Goal: Task Accomplishment & Management: Use online tool/utility

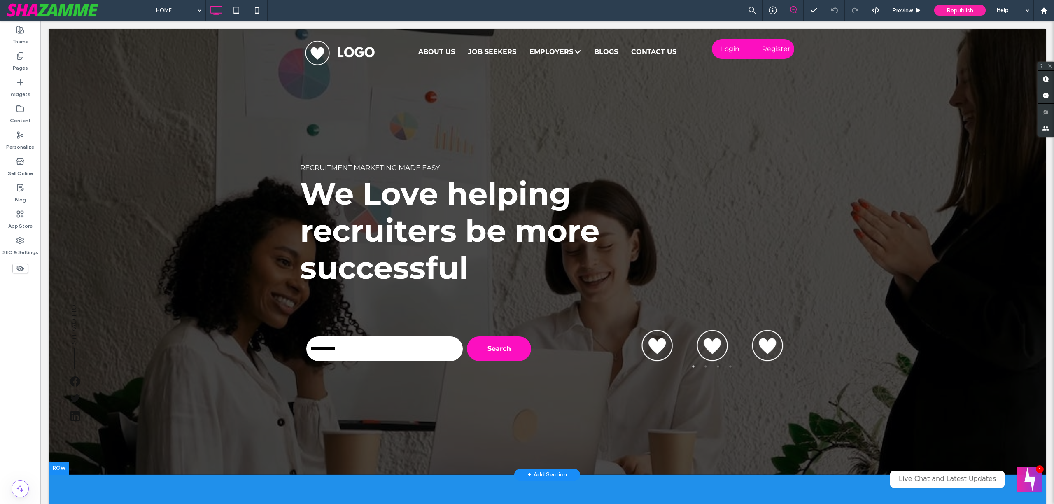
click at [192, 138] on div at bounding box center [547, 252] width 997 height 446
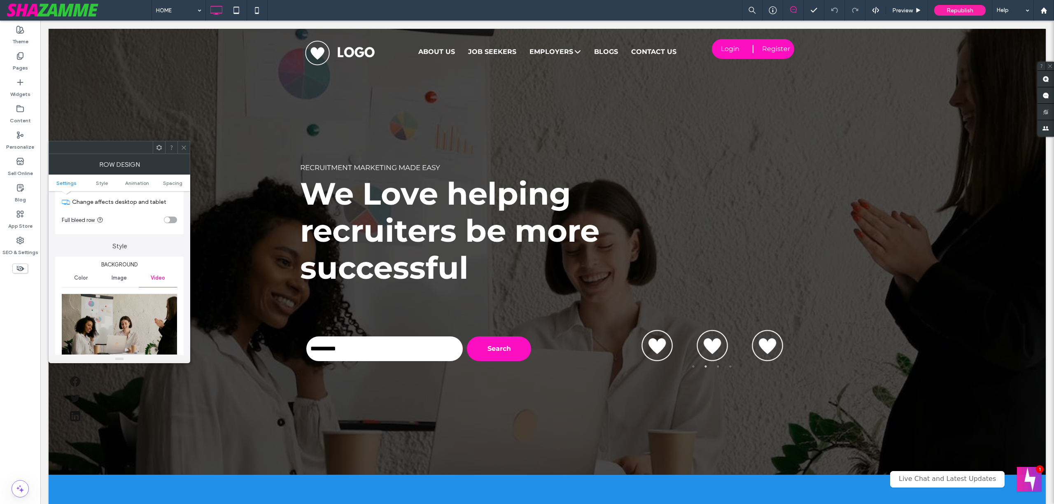
scroll to position [106, 0]
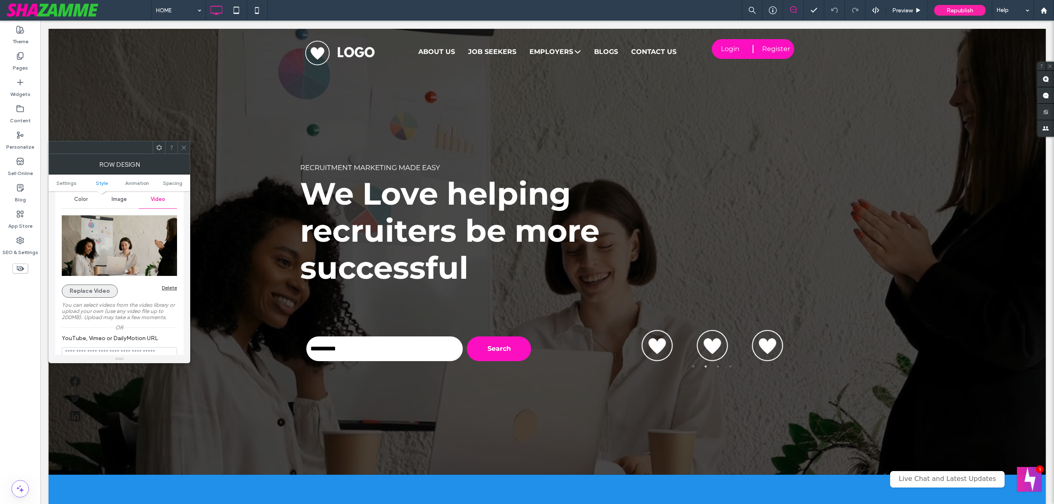
click at [91, 292] on button "Replace Video" at bounding box center [90, 290] width 56 height 13
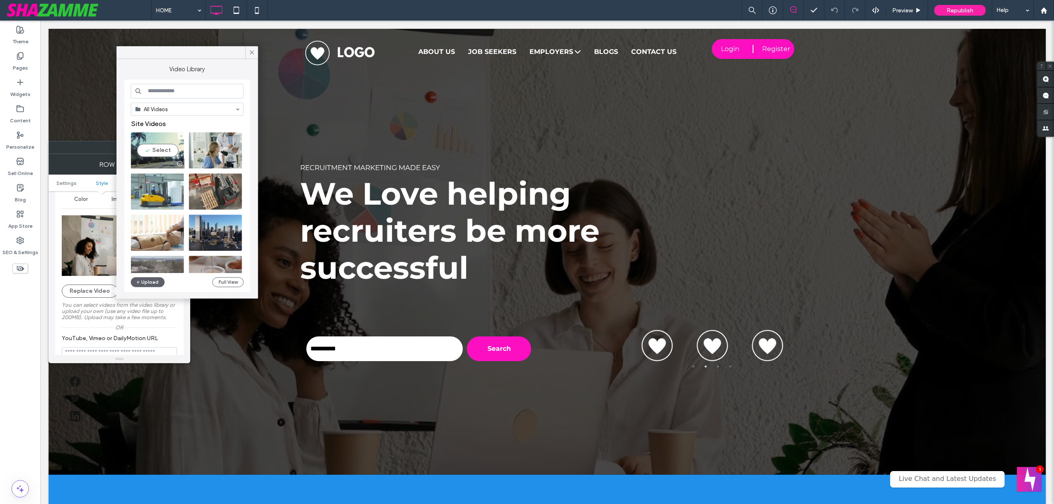
click at [161, 149] on video at bounding box center [157, 150] width 53 height 36
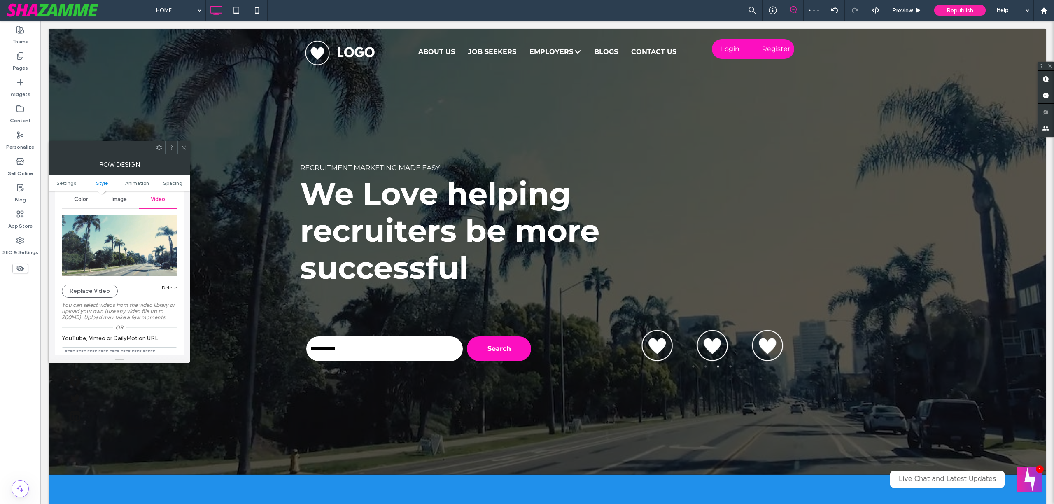
click at [184, 147] on icon at bounding box center [184, 148] width 6 height 6
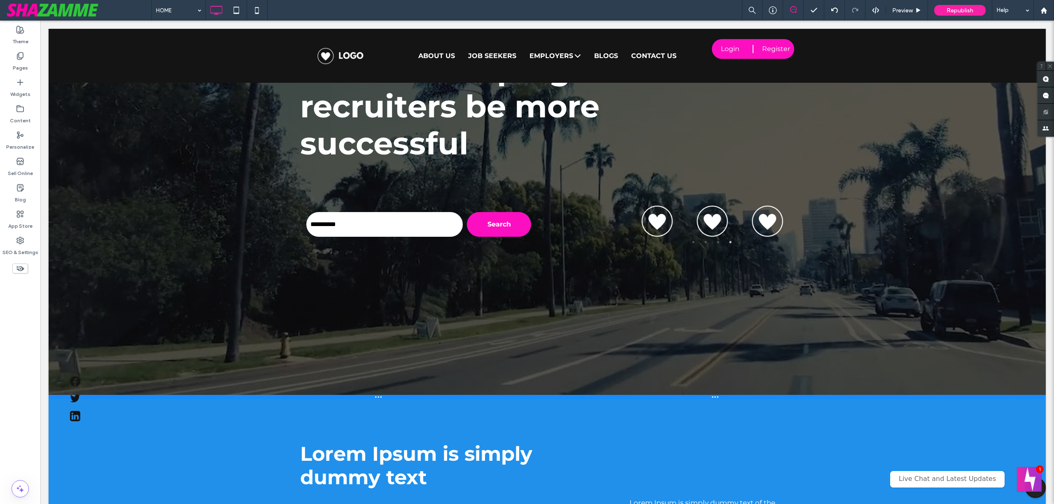
scroll to position [181, 0]
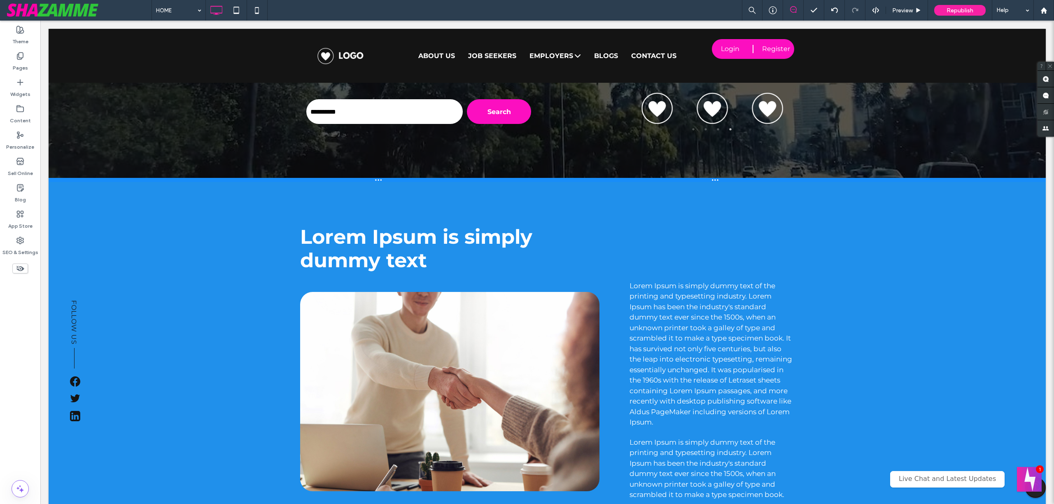
drag, startPoint x: 482, startPoint y: 474, endPoint x: 459, endPoint y: 181, distance: 293.6
click at [459, 181] on div at bounding box center [547, 180] width 997 height 4
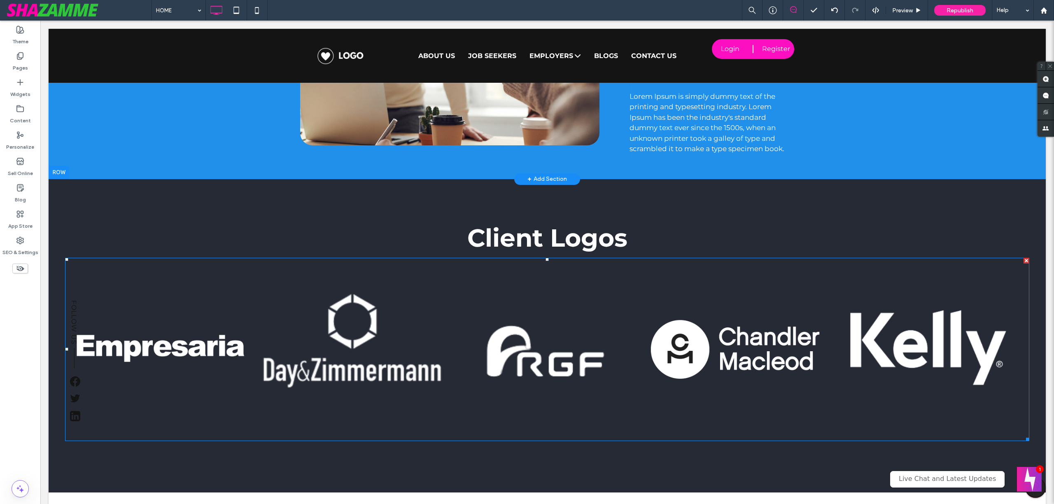
scroll to position [600, 0]
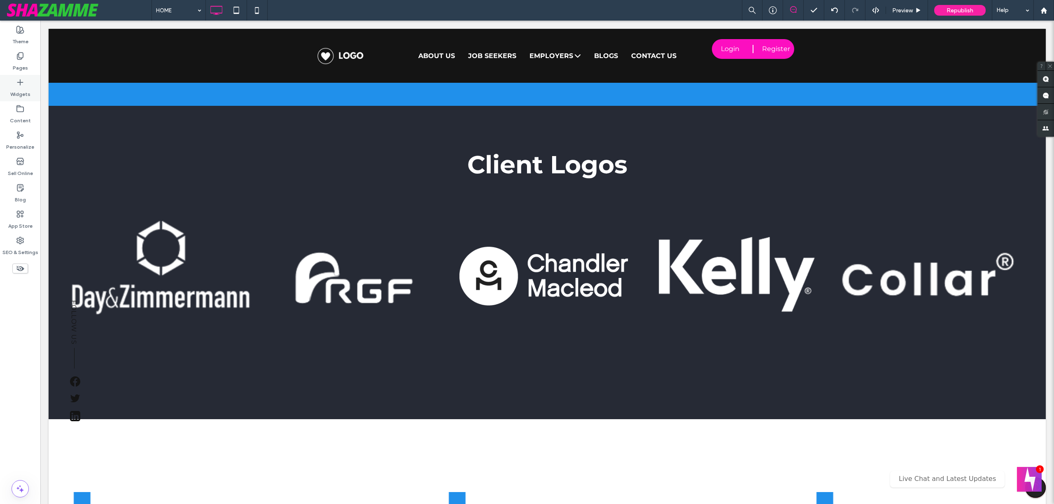
click at [20, 90] on label "Widgets" at bounding box center [20, 92] width 20 height 12
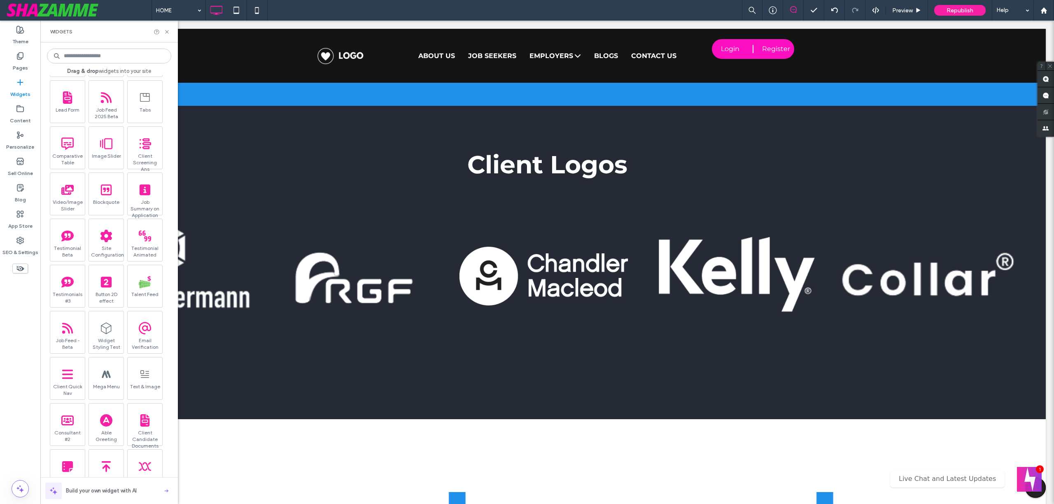
scroll to position [0, 0]
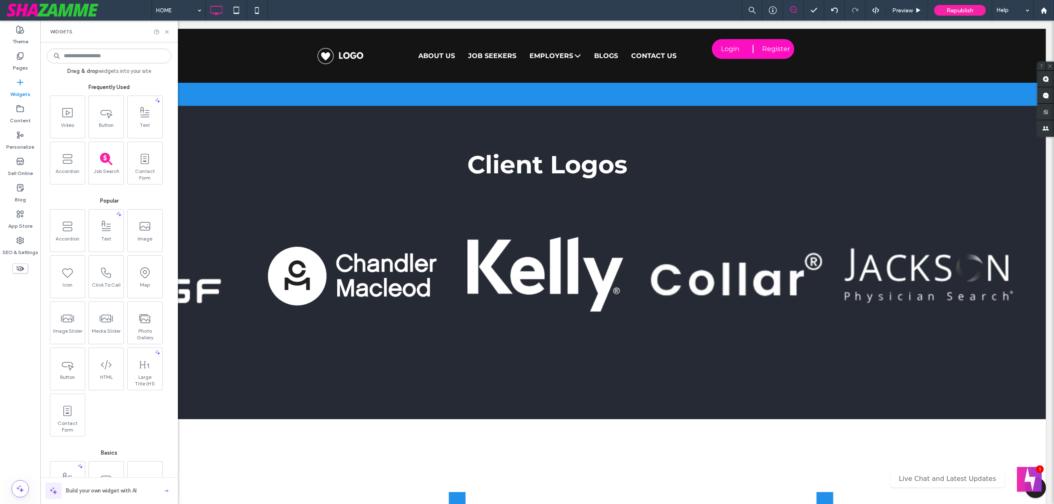
click at [72, 54] on input at bounding box center [109, 56] width 124 height 15
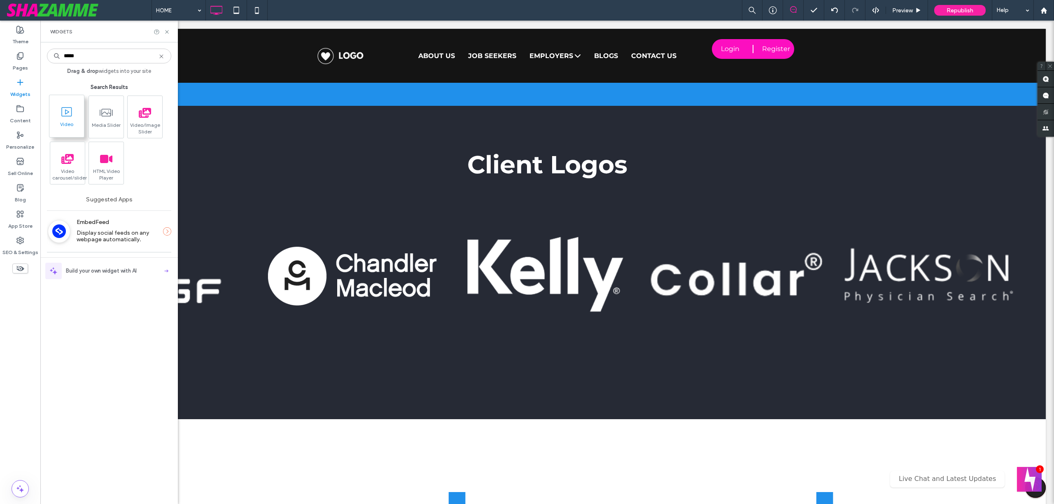
type input "*****"
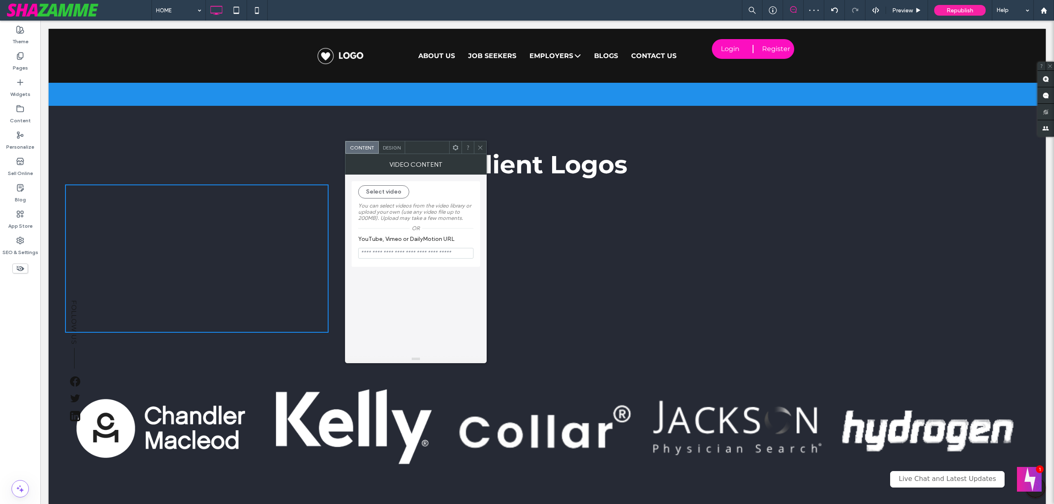
click at [455, 147] on icon at bounding box center [455, 148] width 6 height 6
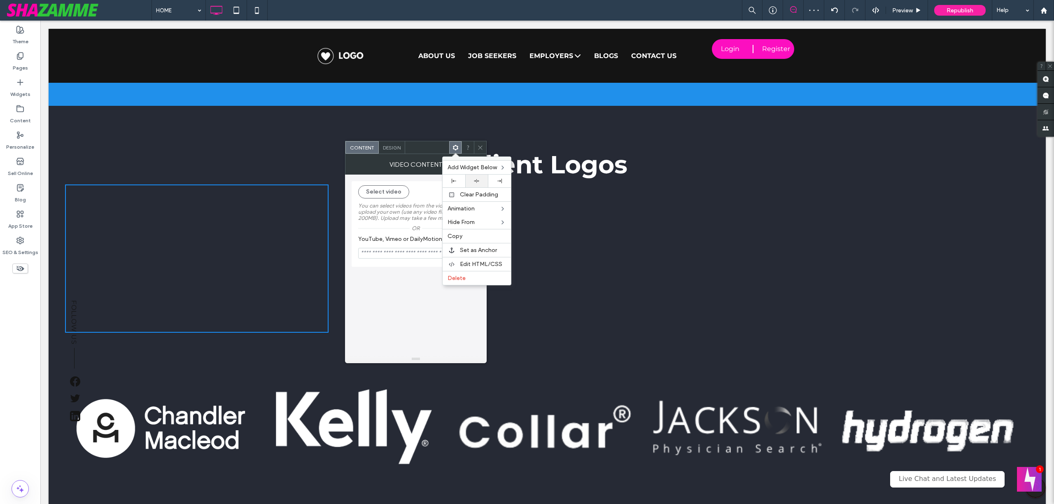
click at [477, 177] on div at bounding box center [476, 181] width 23 height 13
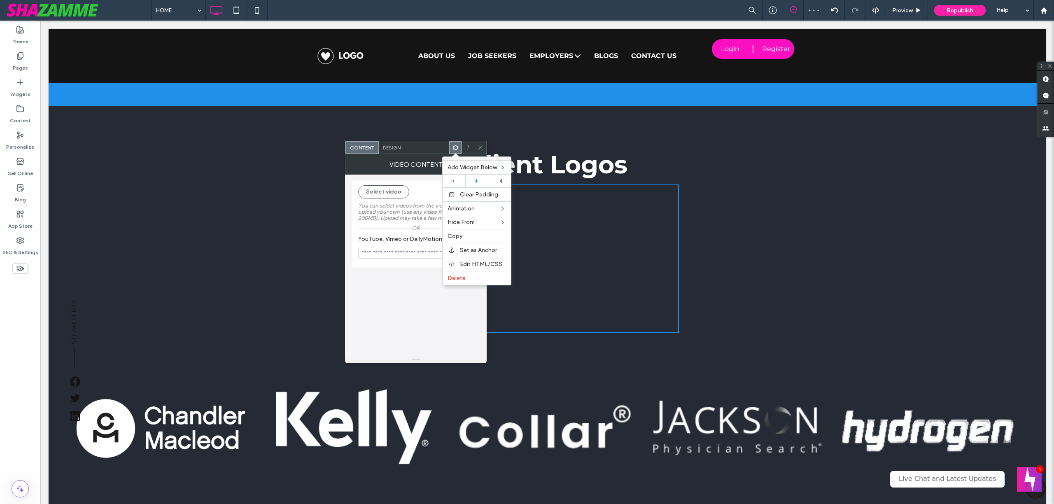
click at [399, 243] on label "YouTube, Vimeo or DailyMotion URL" at bounding box center [414, 239] width 112 height 9
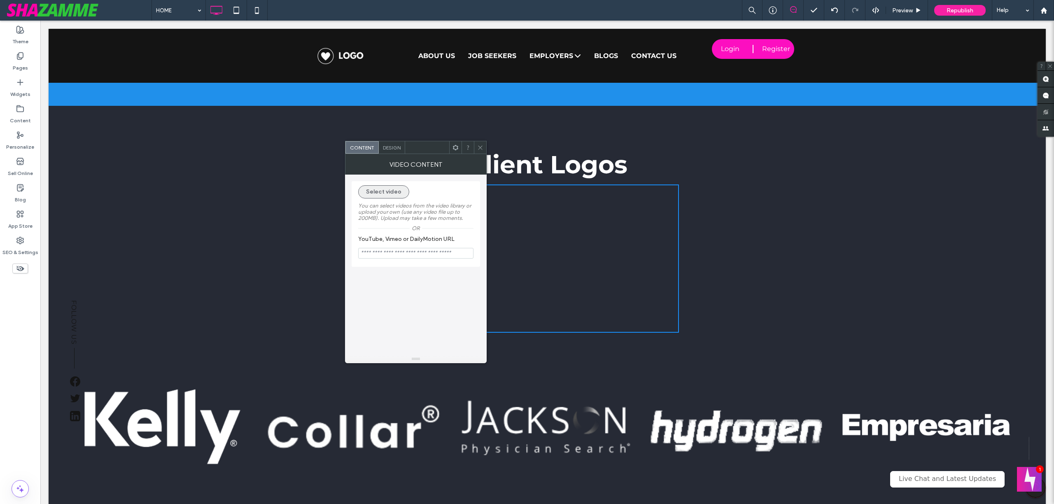
click at [379, 191] on button "Select video" at bounding box center [383, 191] width 51 height 13
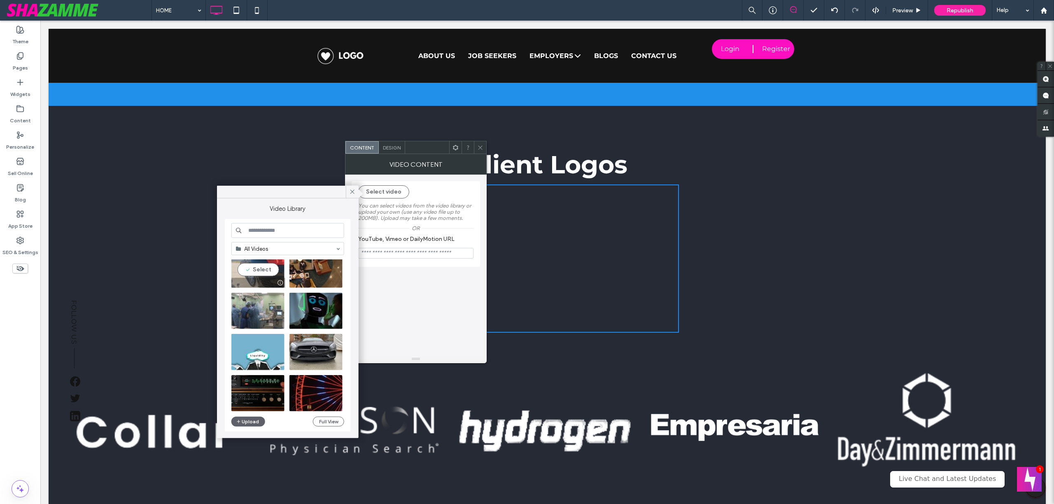
scroll to position [264, 0]
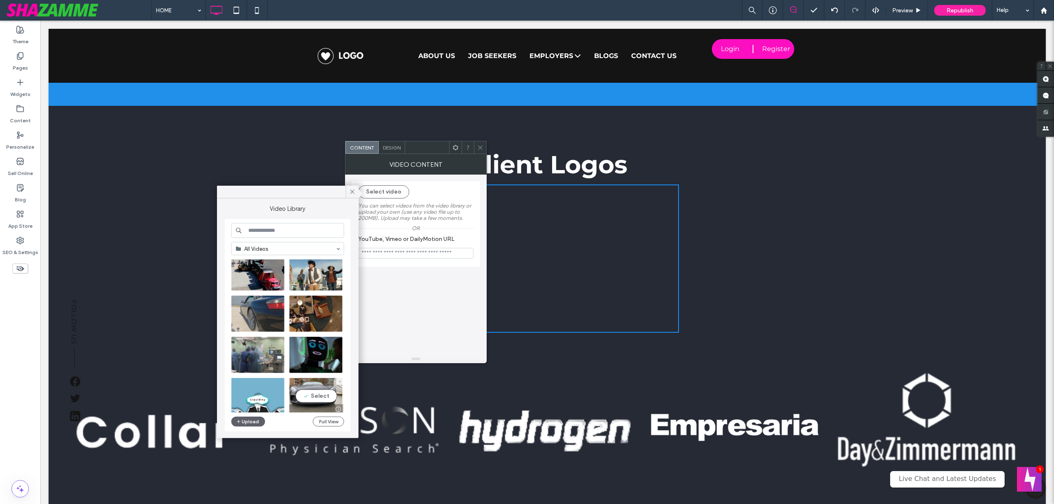
click at [311, 396] on video at bounding box center [315, 396] width 53 height 36
type input "**********"
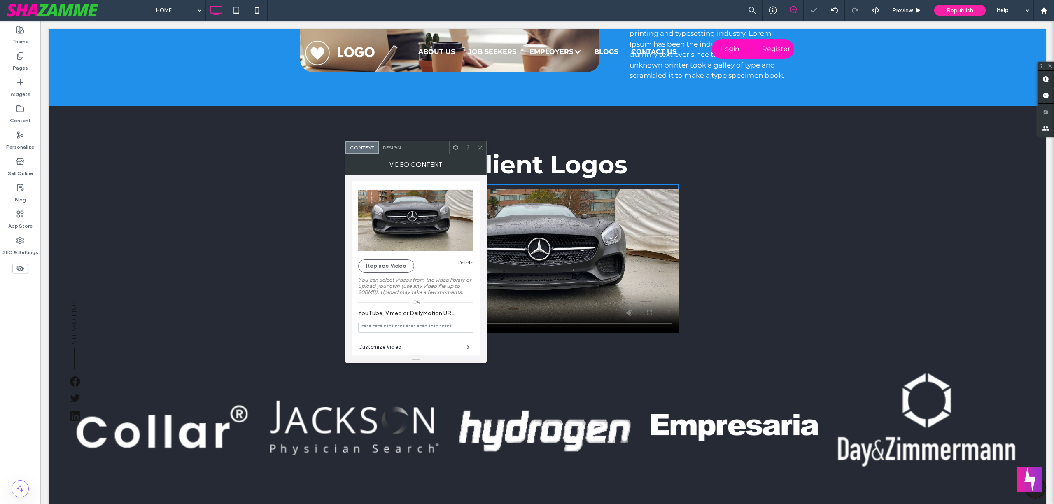
drag, startPoint x: 480, startPoint y: 146, endPoint x: 601, endPoint y: 230, distance: 146.8
click at [480, 146] on icon at bounding box center [480, 148] width 6 height 6
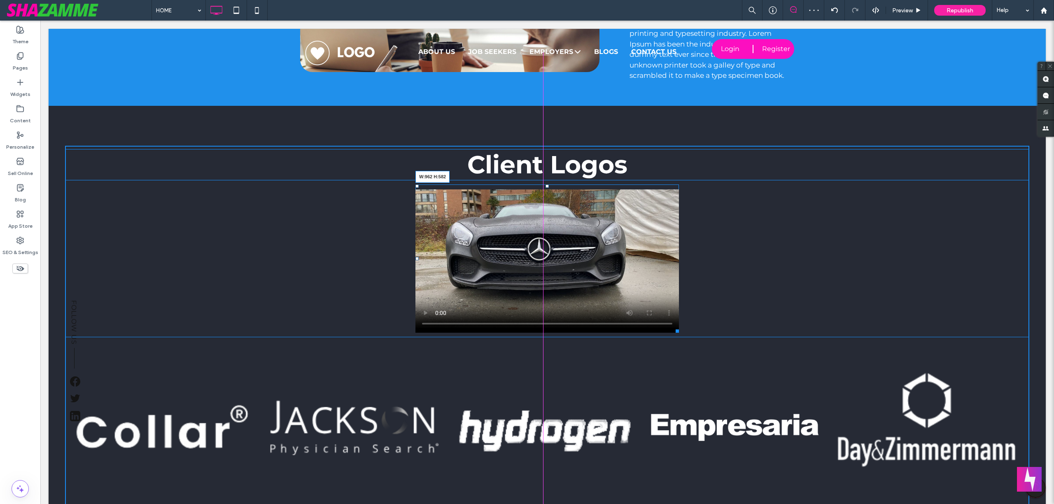
drag, startPoint x: 674, startPoint y: 331, endPoint x: 741, endPoint y: 422, distance: 112.9
click at [679, 333] on div at bounding box center [676, 329] width 6 height 6
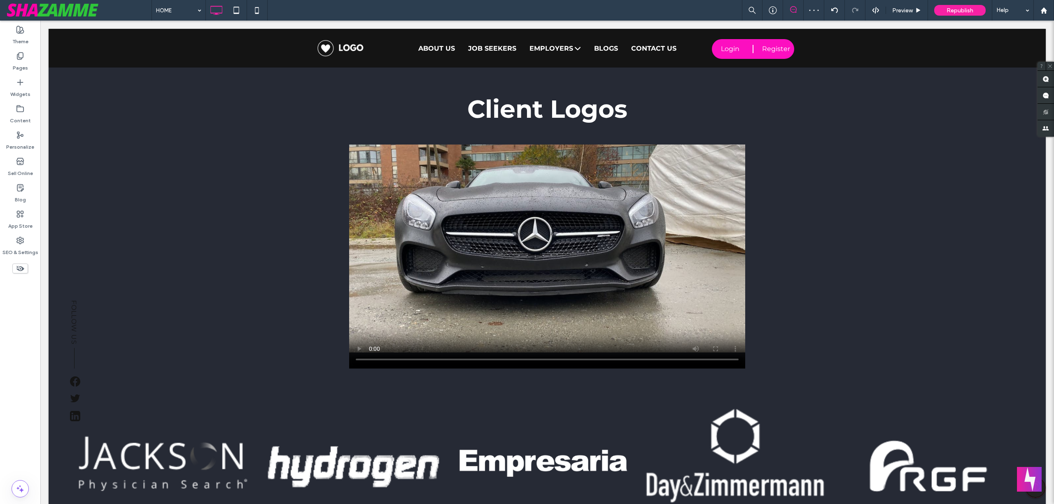
scroll to position [658, 0]
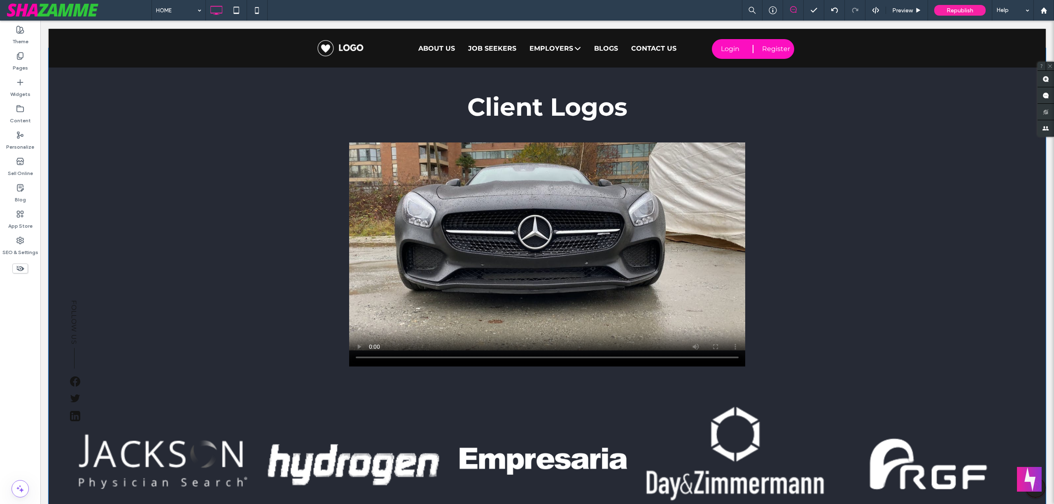
click at [169, 201] on div "Client Logos Click To Paste" at bounding box center [547, 327] width 964 height 478
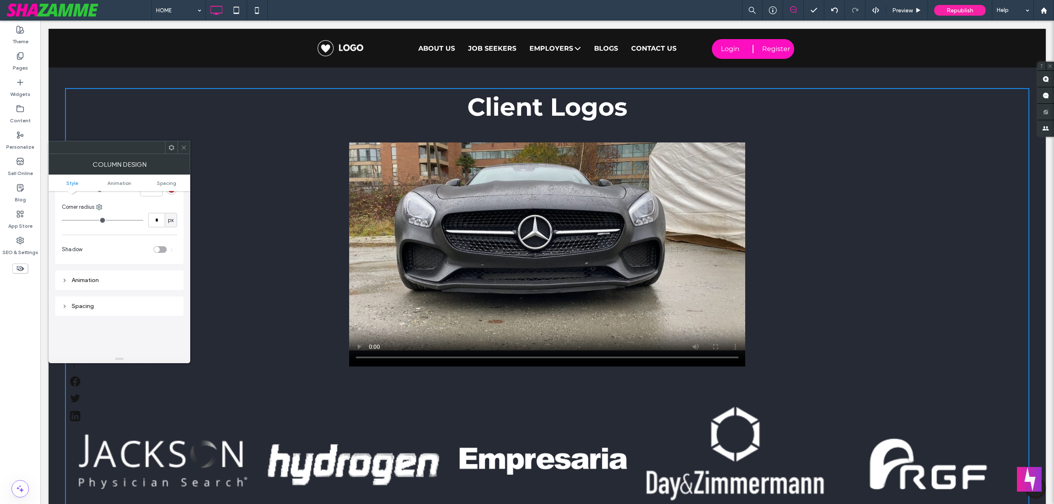
scroll to position [0, 0]
click at [220, 84] on div "Client Logos Click To Paste Row + Add Section" at bounding box center [547, 326] width 997 height 557
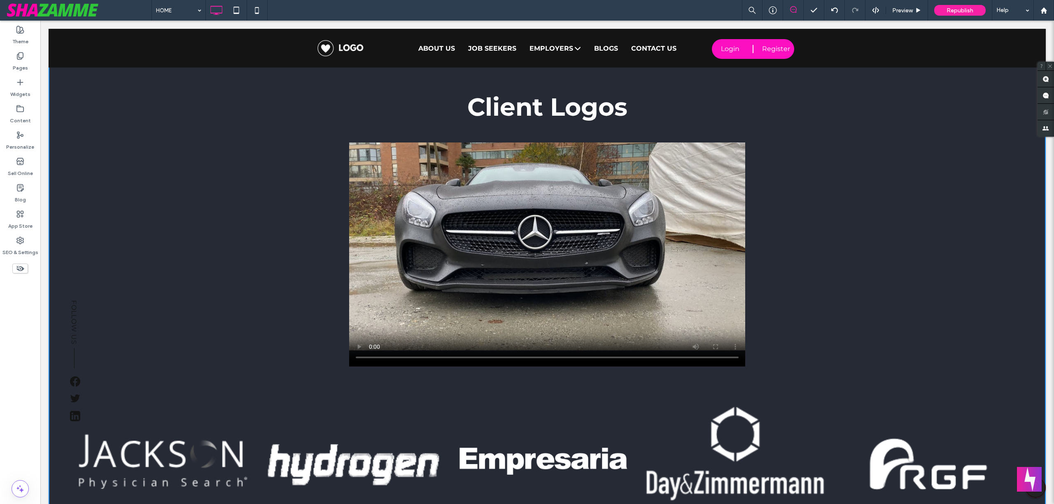
click at [220, 83] on div "Client Logos Click To Paste Row + Add Section" at bounding box center [547, 326] width 997 height 557
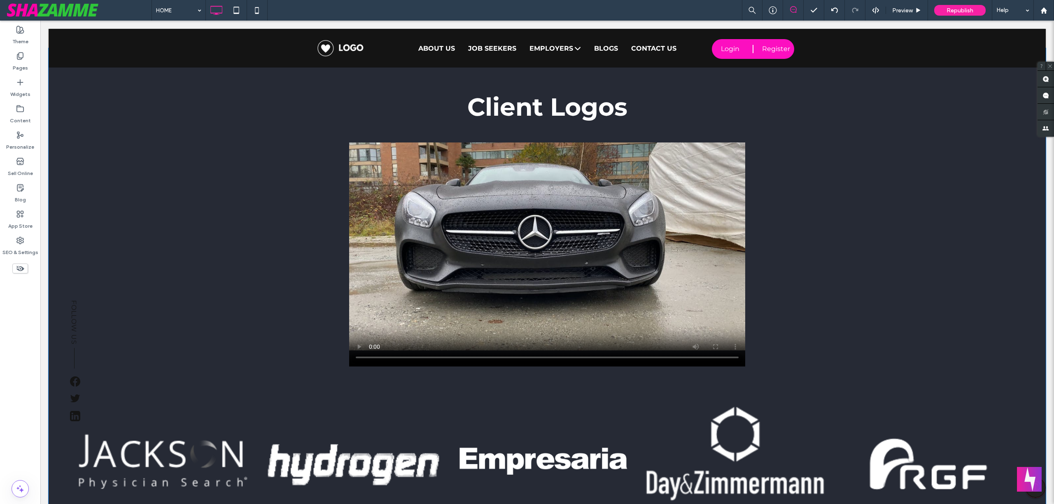
click at [220, 83] on div "Client Logos Click To Paste Row + Add Section" at bounding box center [547, 326] width 997 height 557
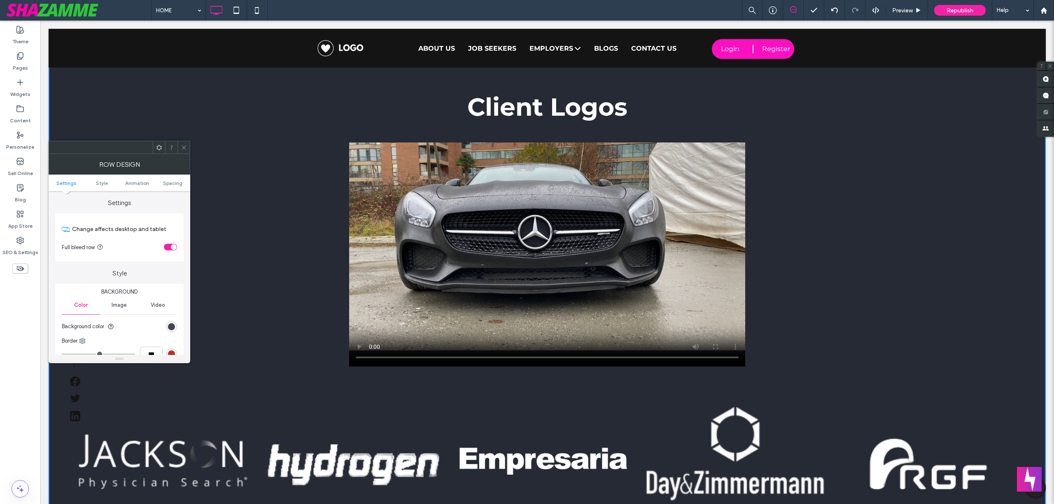
click at [168, 330] on div "rgb(38, 42, 53)" at bounding box center [171, 326] width 7 height 7
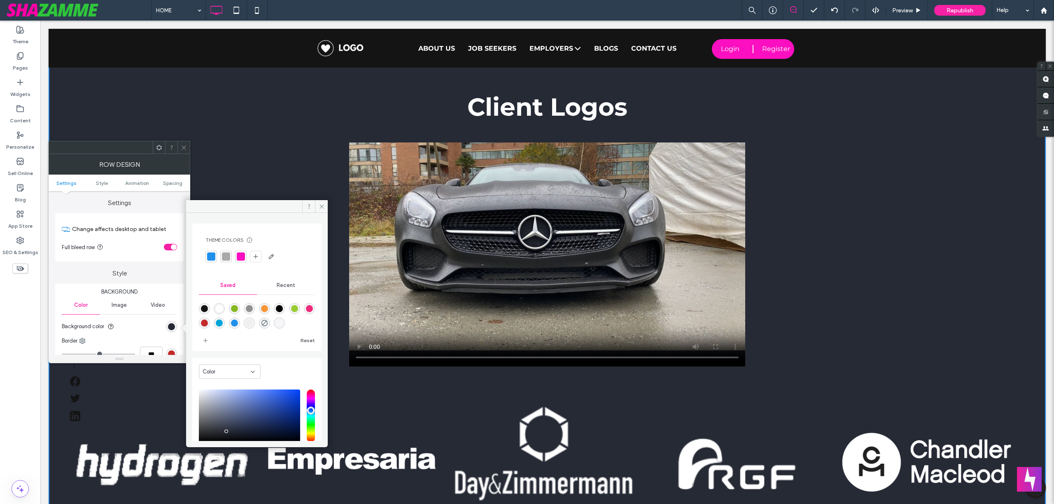
click at [237, 310] on div "rgba(134,184,34,1)" at bounding box center [234, 308] width 7 height 7
type input "*******"
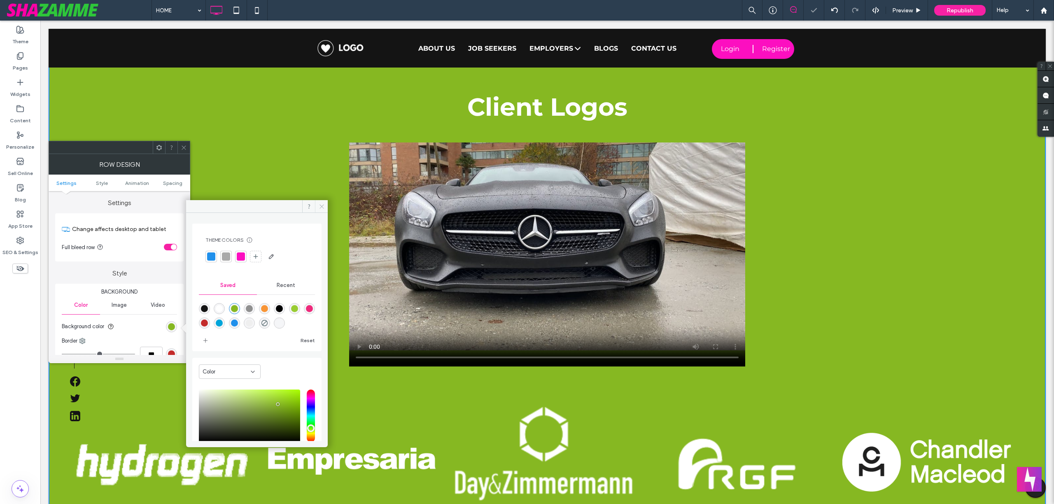
click at [322, 206] on icon at bounding box center [322, 206] width 6 height 6
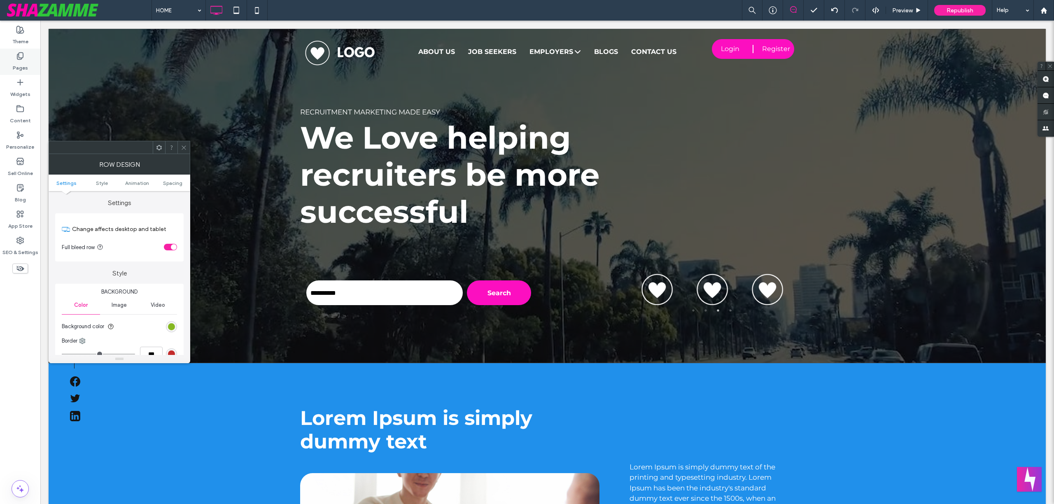
click at [21, 66] on label "Pages" at bounding box center [20, 66] width 15 height 12
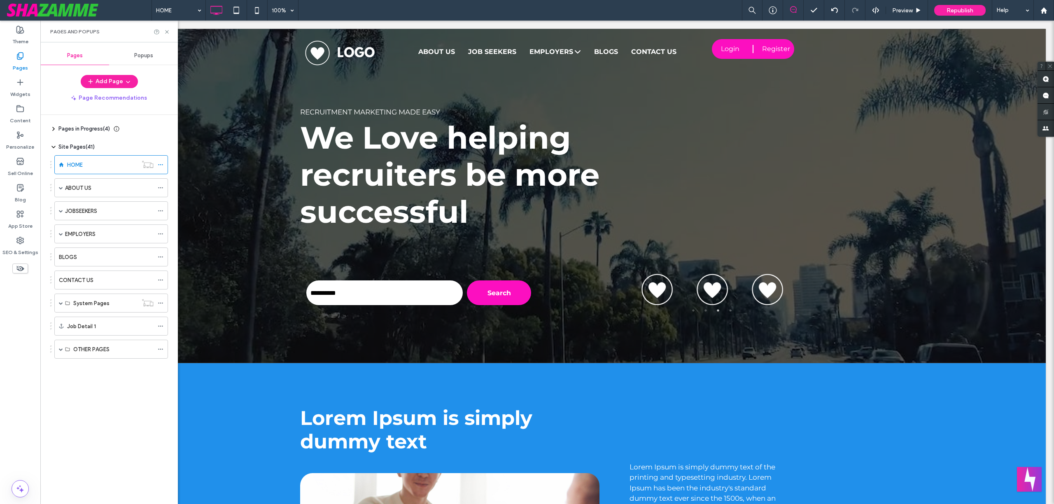
click at [145, 57] on span "Popups" at bounding box center [143, 55] width 19 height 7
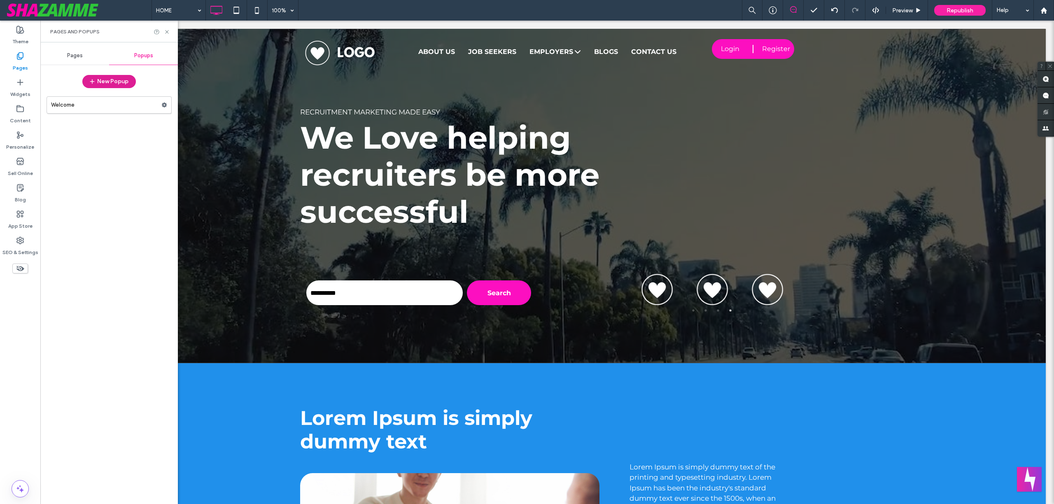
click at [124, 79] on button "New Popup" at bounding box center [109, 81] width 54 height 13
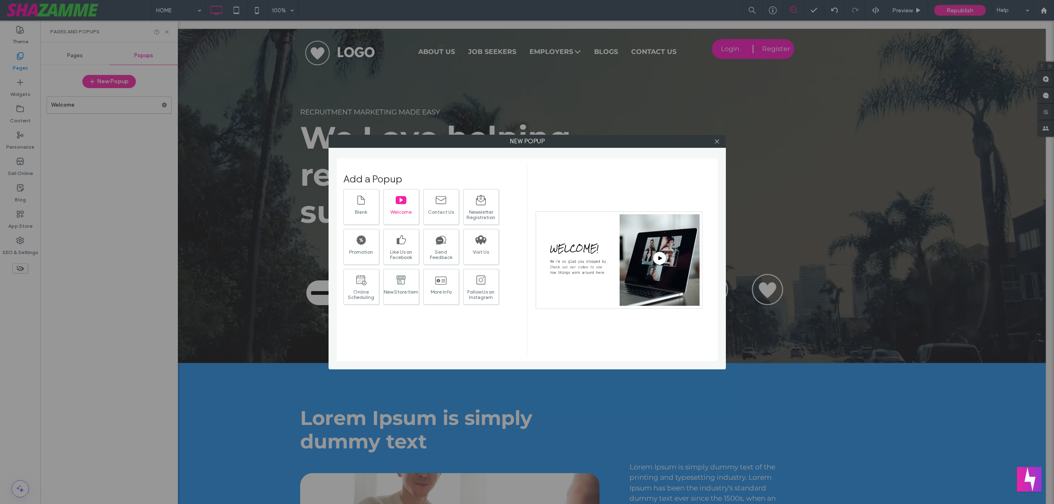
click at [409, 207] on div "Welcome" at bounding box center [401, 207] width 36 height 36
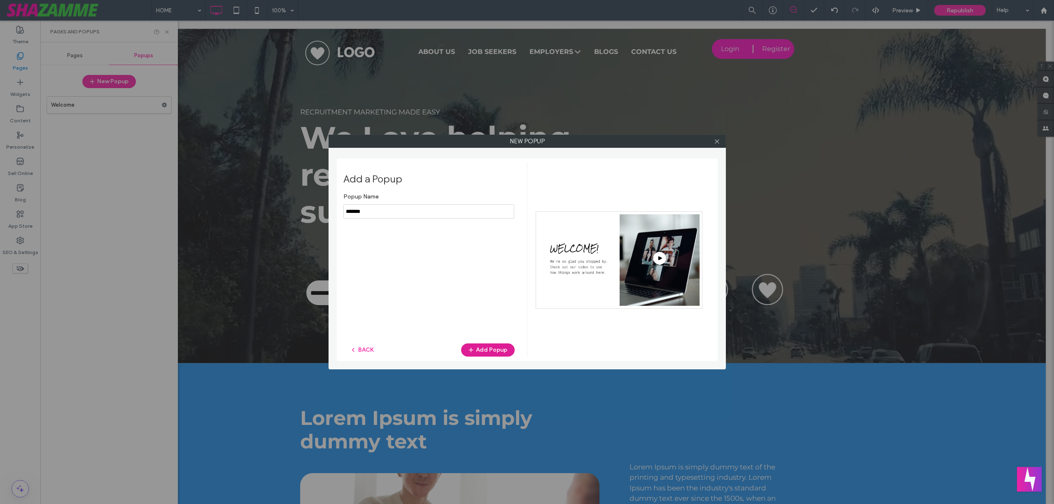
click at [491, 354] on button "Add Popup" at bounding box center [488, 349] width 54 height 13
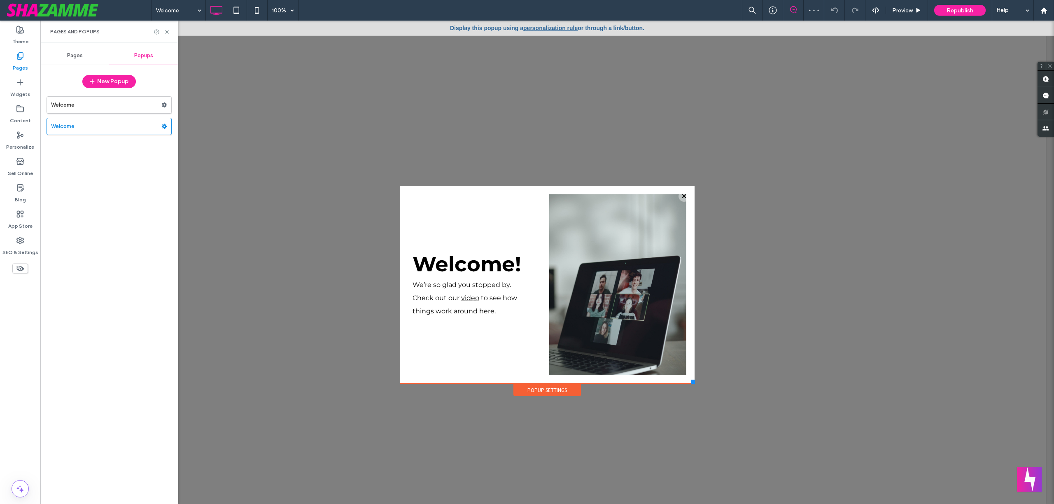
click at [555, 27] on link "personalization rule" at bounding box center [550, 28] width 54 height 7
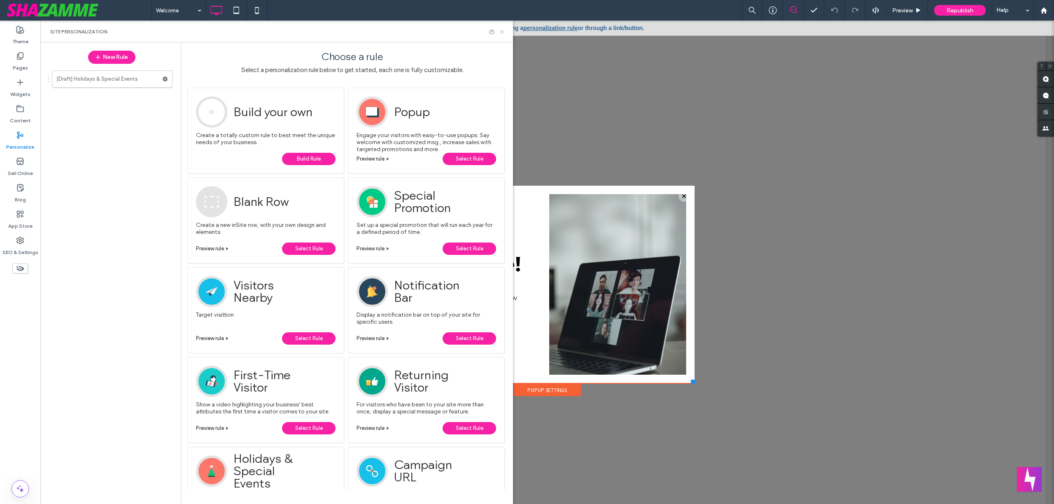
click at [505, 32] on icon at bounding box center [502, 32] width 6 height 6
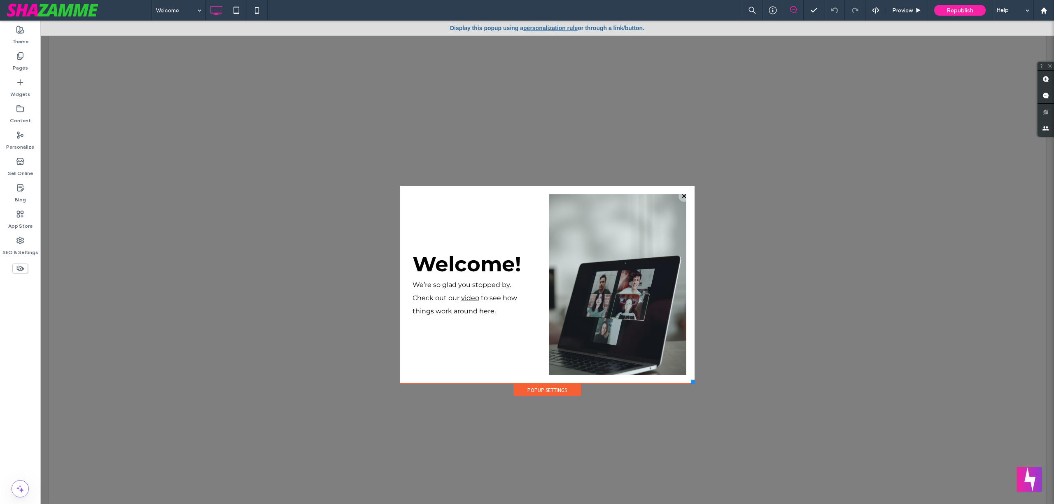
click at [678, 197] on div at bounding box center [683, 196] width 11 height 11
click at [13, 63] on label "Pages" at bounding box center [20, 66] width 15 height 12
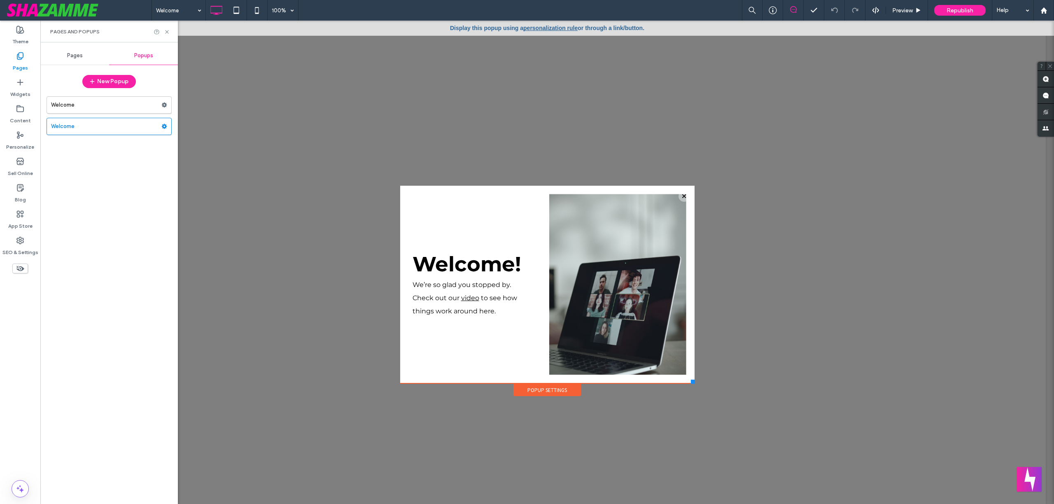
click at [76, 57] on span "Pages" at bounding box center [75, 55] width 16 height 7
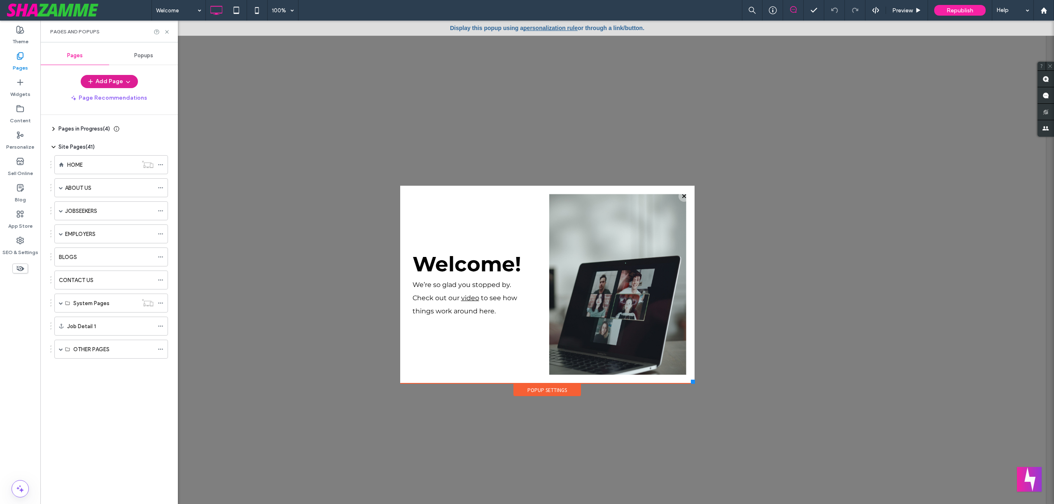
click at [109, 81] on button "Add Page" at bounding box center [109, 81] width 57 height 13
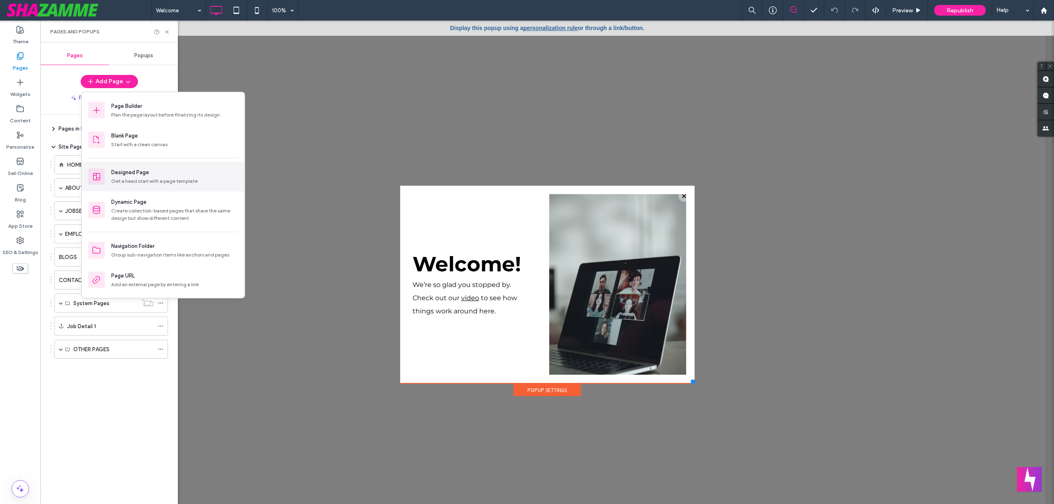
click at [151, 183] on div "Get a head start with a page template" at bounding box center [174, 180] width 127 height 7
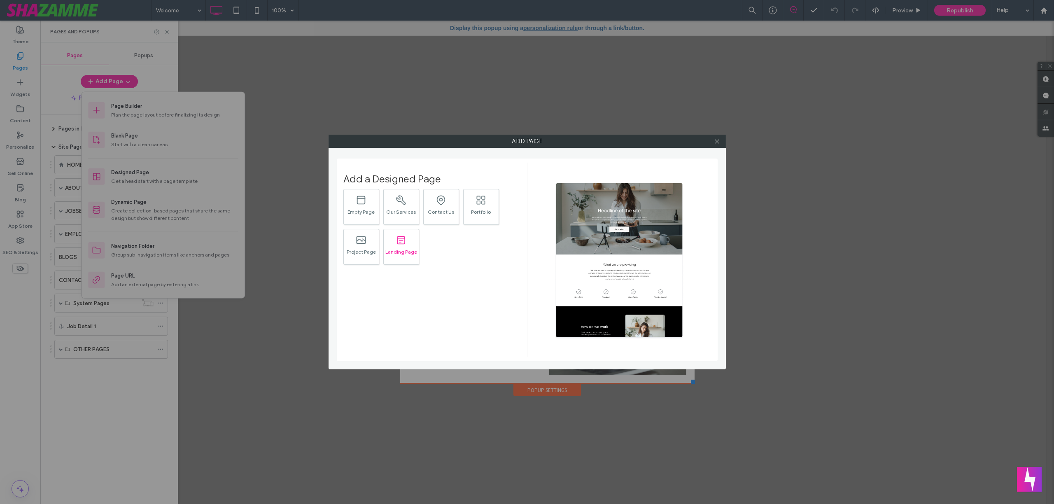
click at [396, 252] on div "Landing Page" at bounding box center [401, 251] width 35 height 5
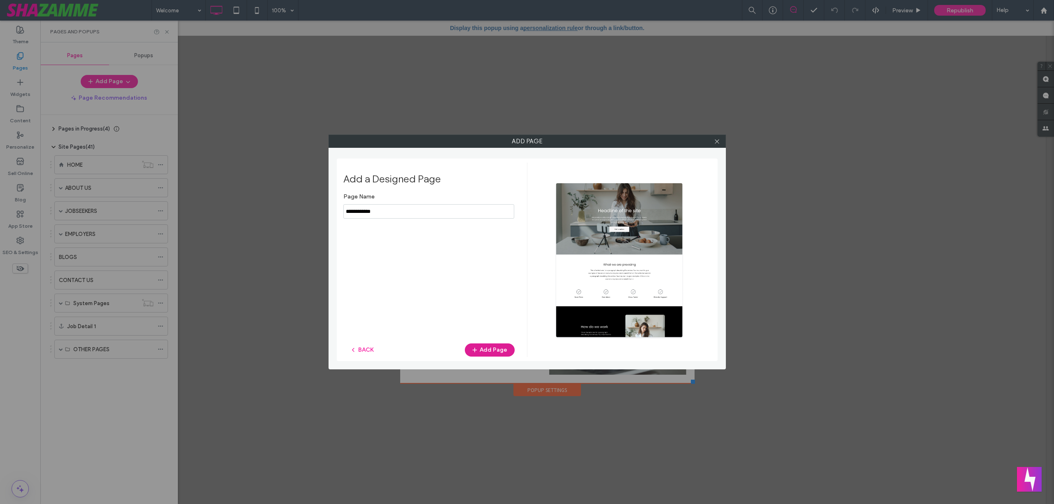
click at [483, 351] on button "Add Page" at bounding box center [490, 349] width 50 height 13
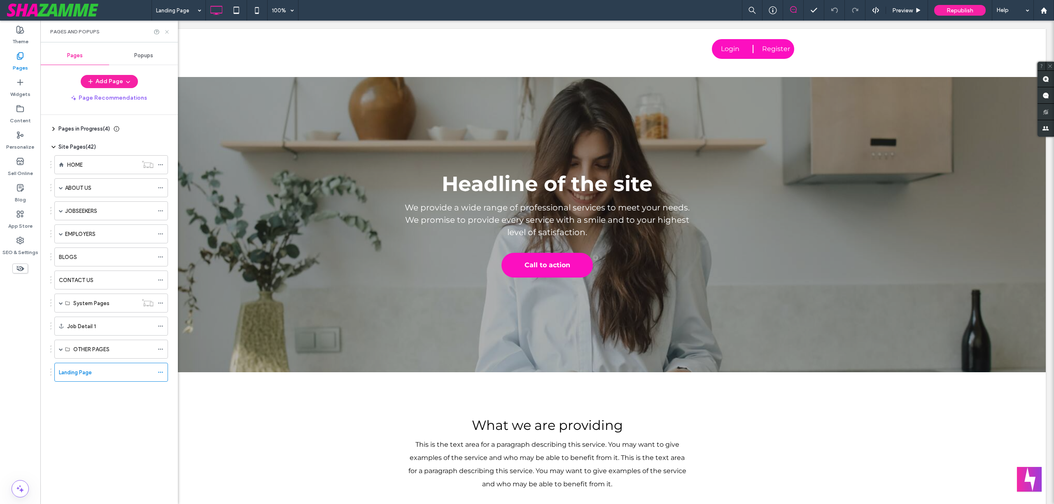
click at [168, 29] on icon at bounding box center [167, 32] width 6 height 6
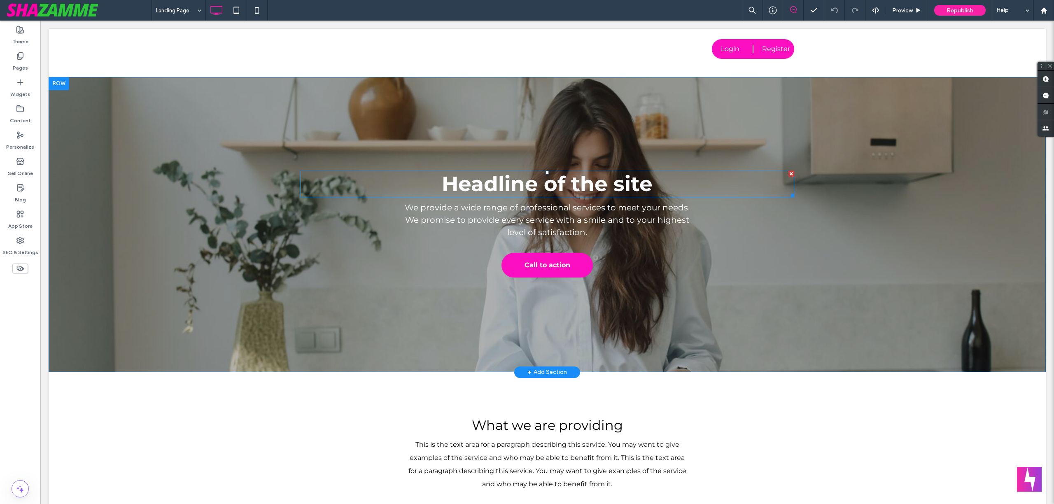
click at [508, 183] on span "Headline of the site" at bounding box center [547, 183] width 211 height 25
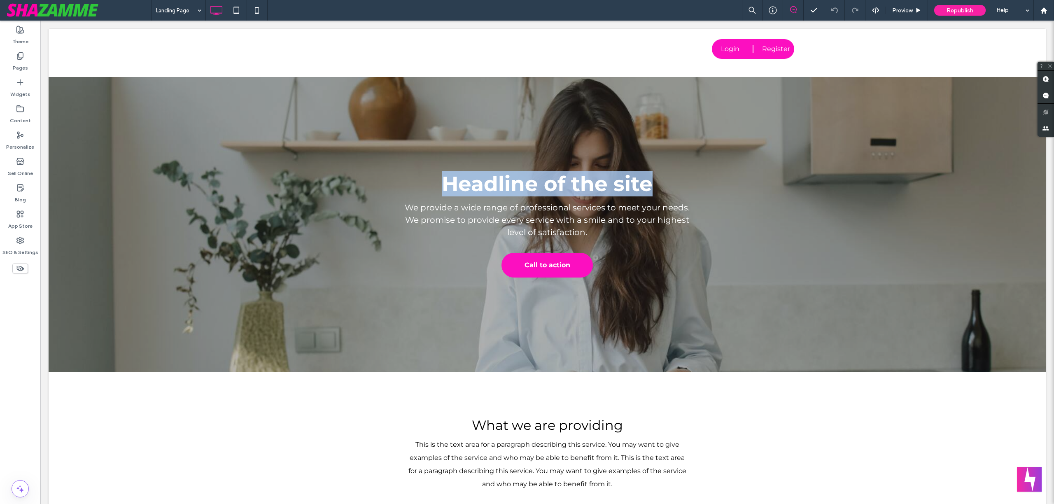
click at [508, 183] on span "Headline of the site" at bounding box center [547, 183] width 211 height 25
type input "**********"
type input "**"
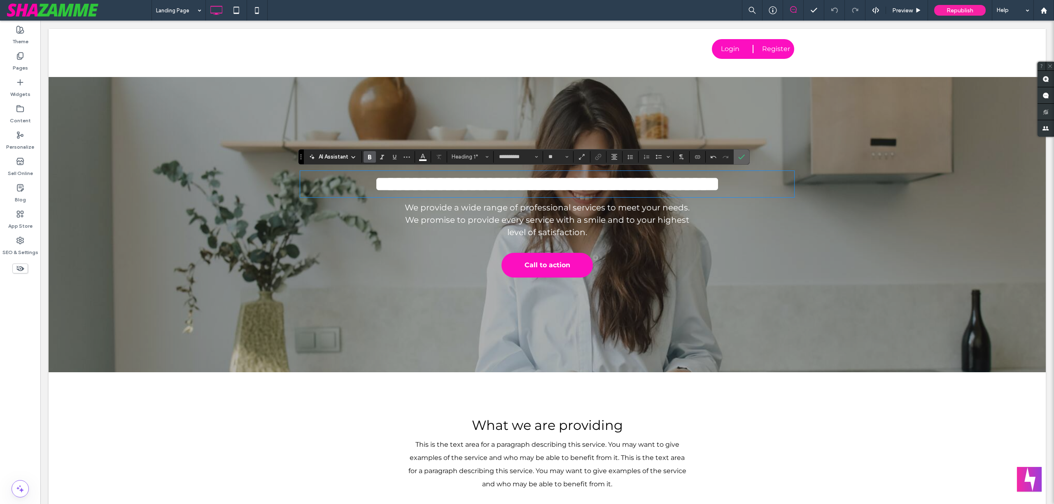
click at [748, 155] on label "Confirm" at bounding box center [741, 156] width 12 height 15
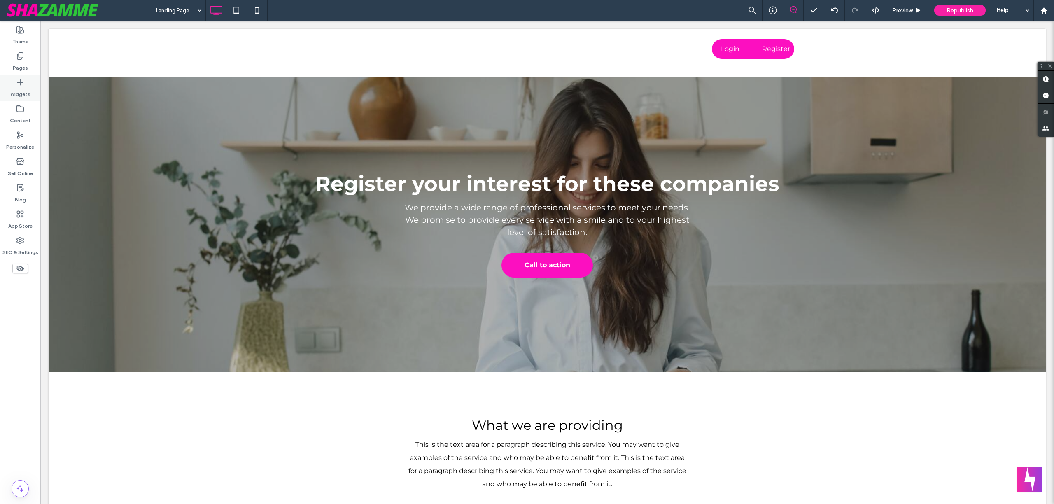
click at [21, 83] on icon at bounding box center [20, 82] width 8 height 8
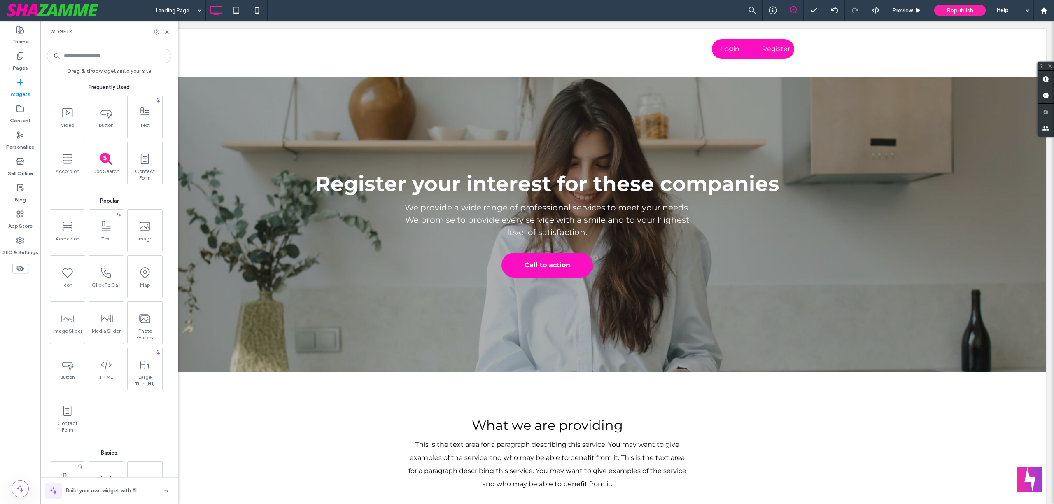
click at [80, 56] on input at bounding box center [109, 56] width 124 height 15
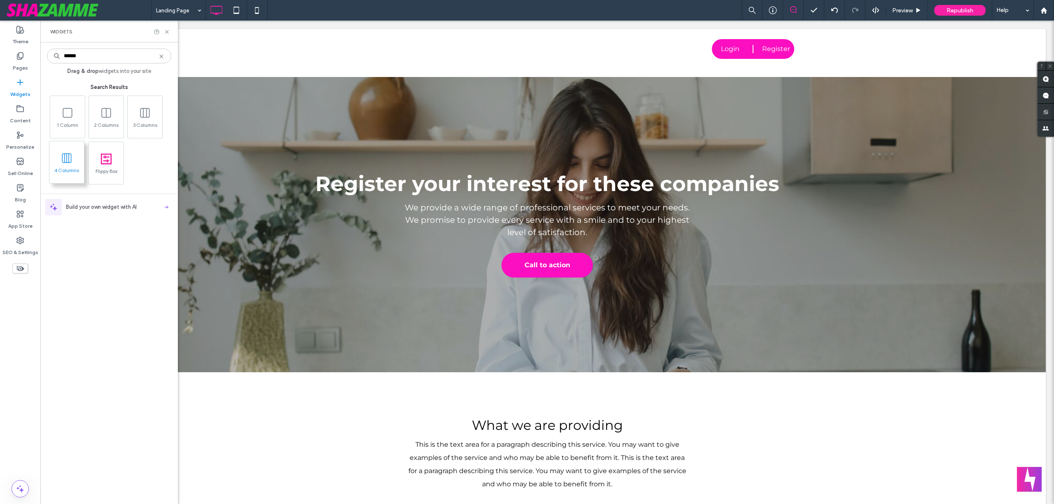
type input "******"
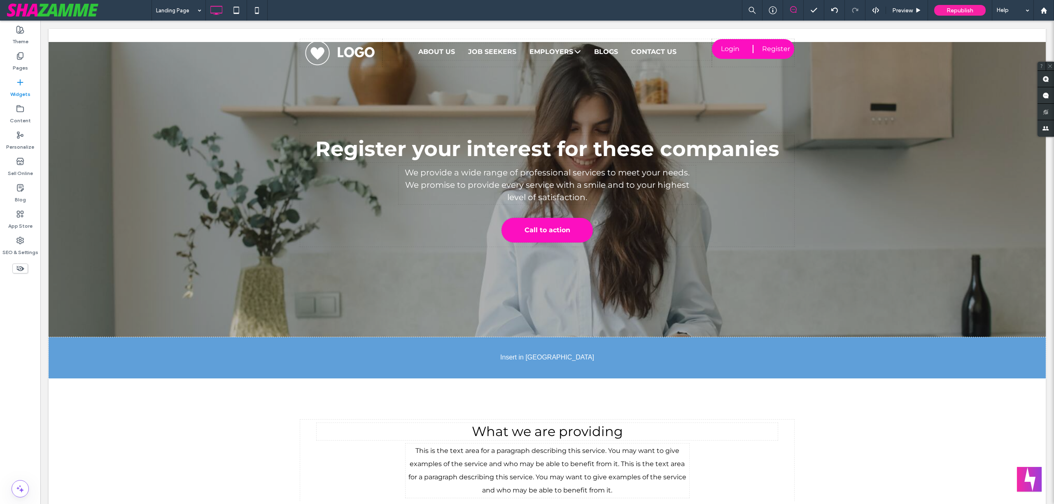
scroll to position [37, 0]
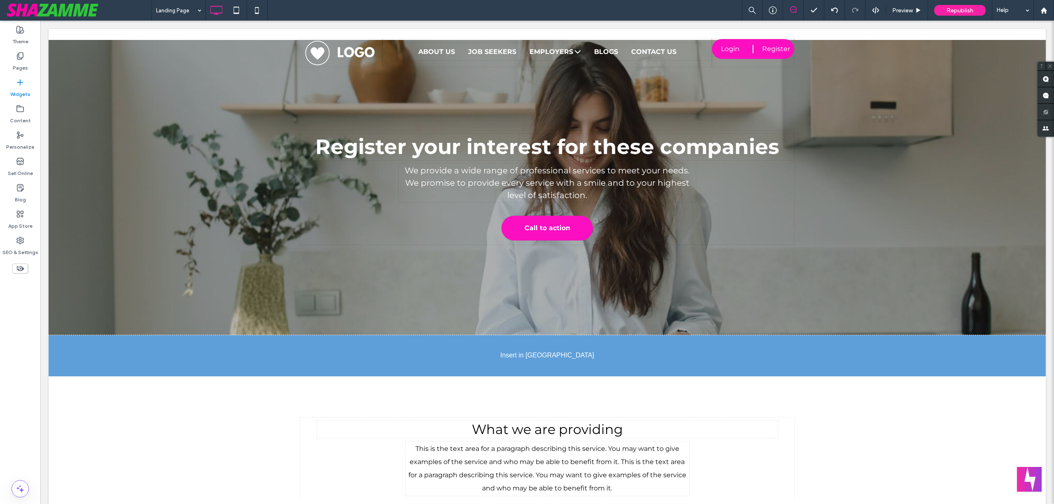
drag, startPoint x: 72, startPoint y: 151, endPoint x: 77, endPoint y: 156, distance: 7.3
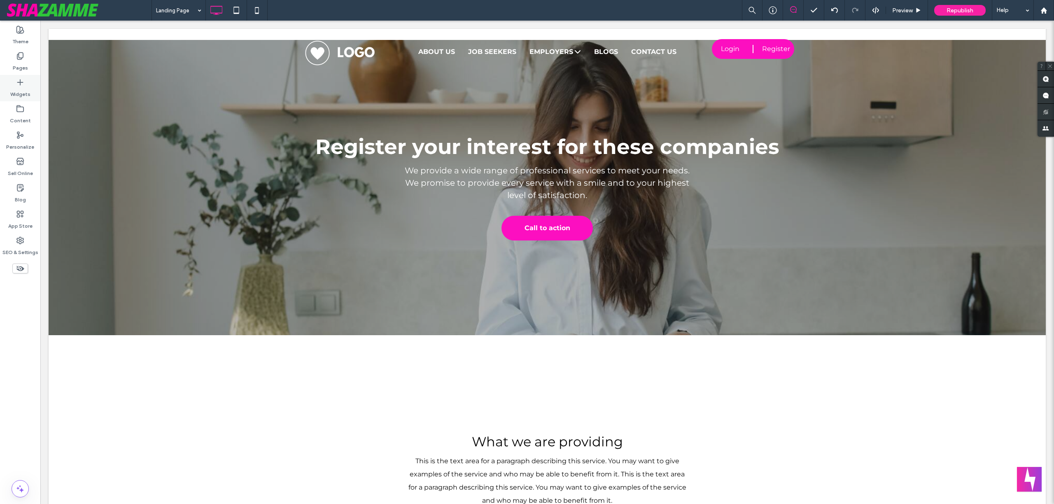
click at [17, 86] on icon at bounding box center [20, 82] width 8 height 8
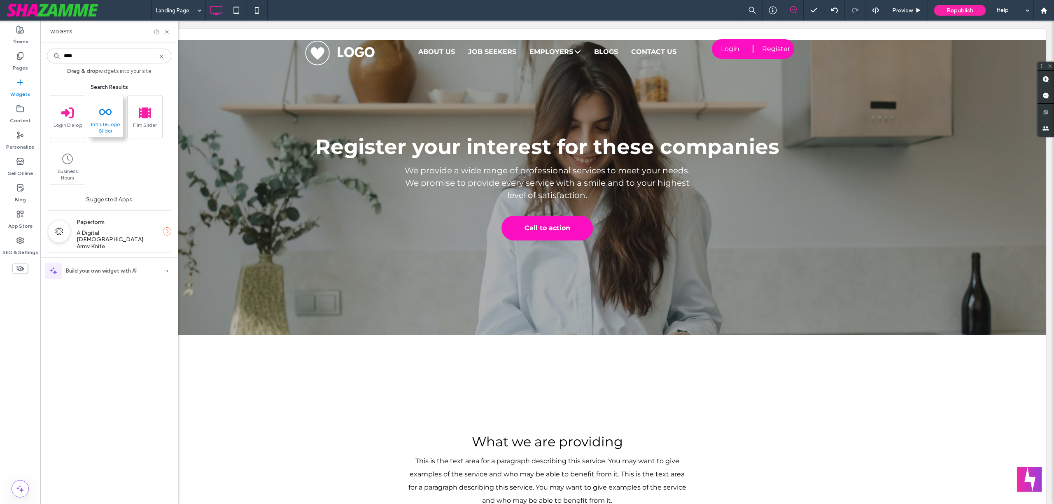
type input "****"
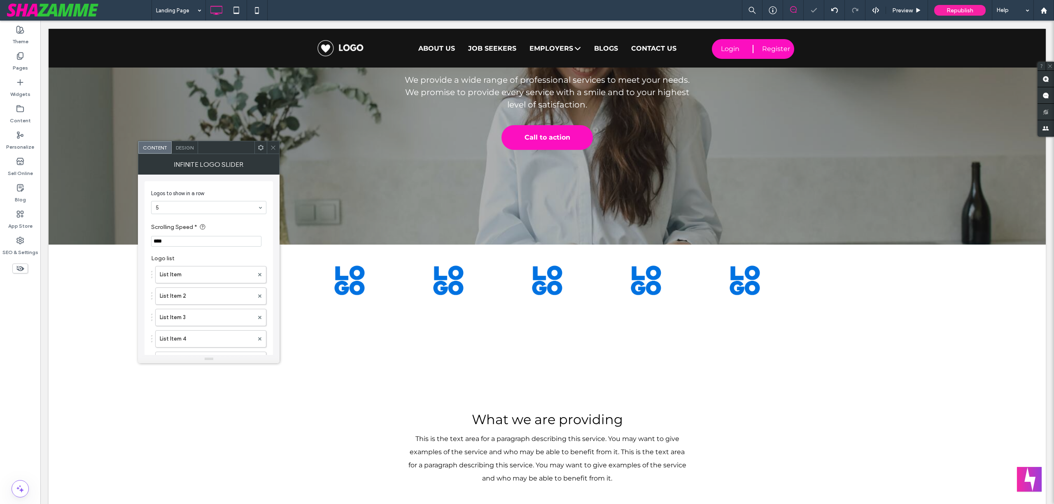
scroll to position [143, 0]
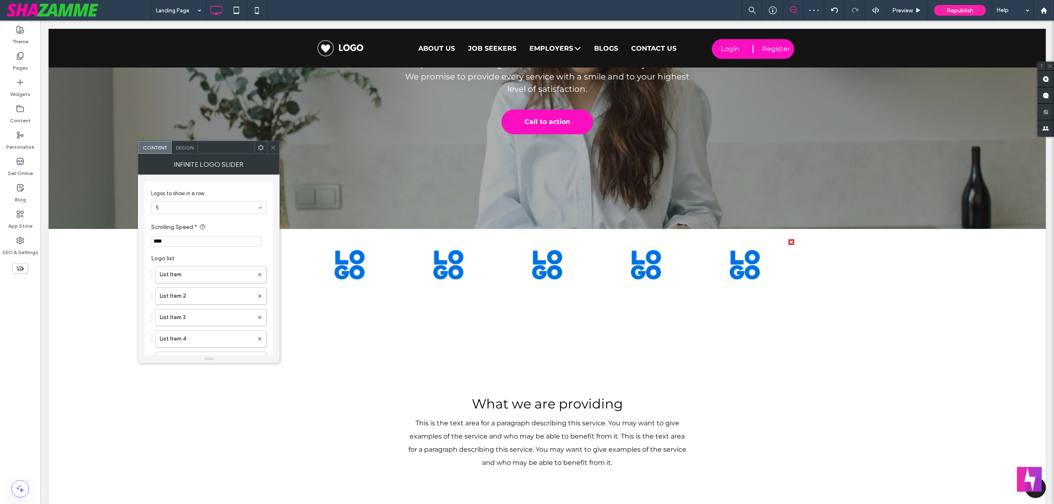
click at [274, 145] on icon at bounding box center [273, 148] width 6 height 6
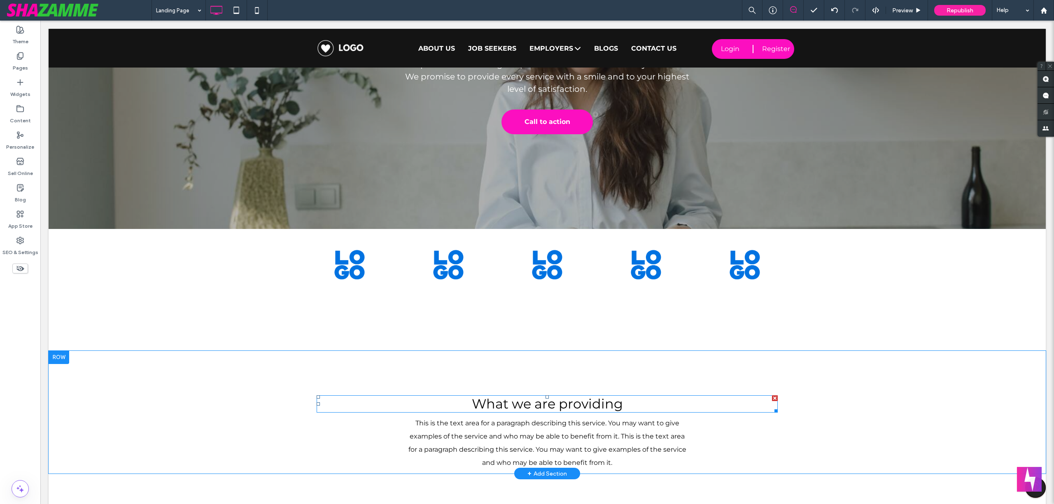
click at [508, 408] on span "What we are providing" at bounding box center [547, 404] width 151 height 16
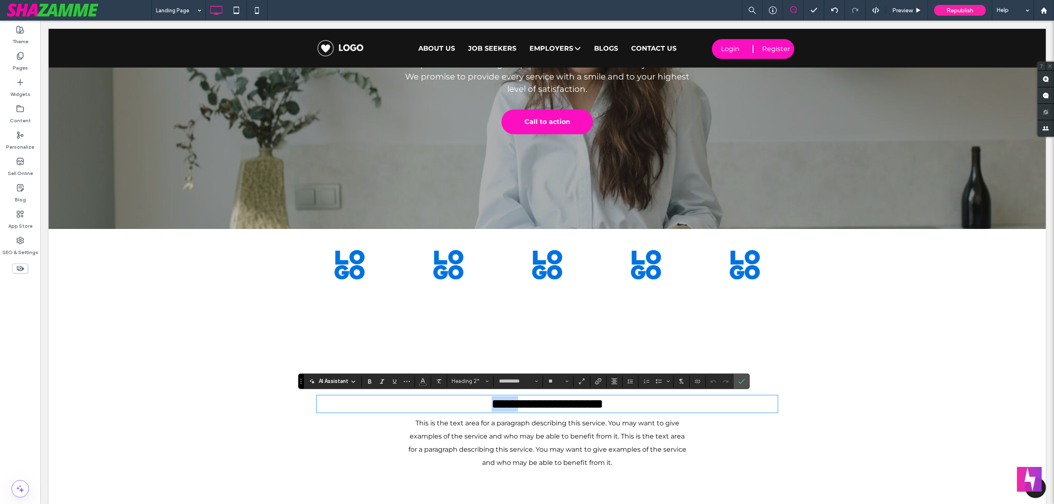
click at [508, 408] on span "**********" at bounding box center [548, 403] width 112 height 13
click at [520, 397] on span "**********" at bounding box center [548, 403] width 112 height 13
click at [518, 398] on span "**********" at bounding box center [548, 403] width 112 height 13
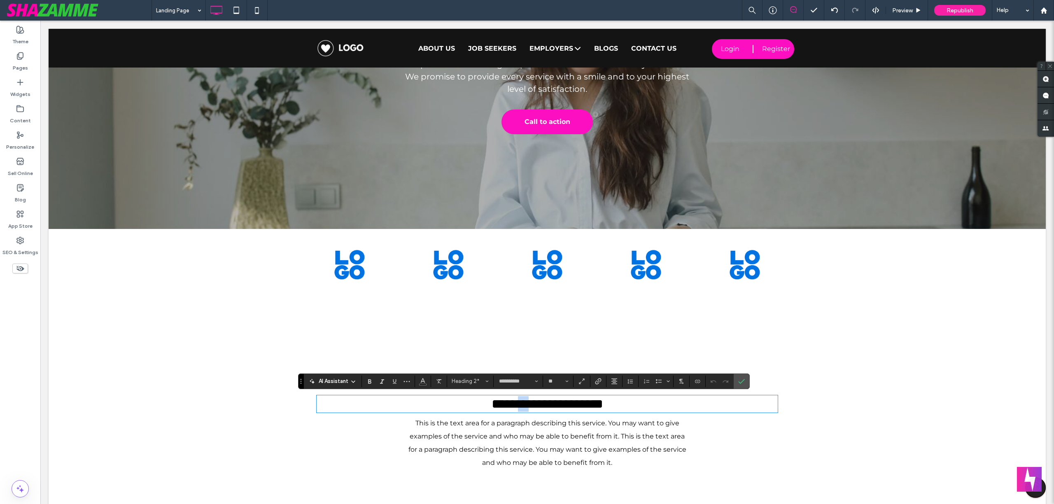
click at [518, 398] on span "**********" at bounding box center [548, 403] width 112 height 13
click at [748, 382] on label "Confirm" at bounding box center [741, 381] width 12 height 15
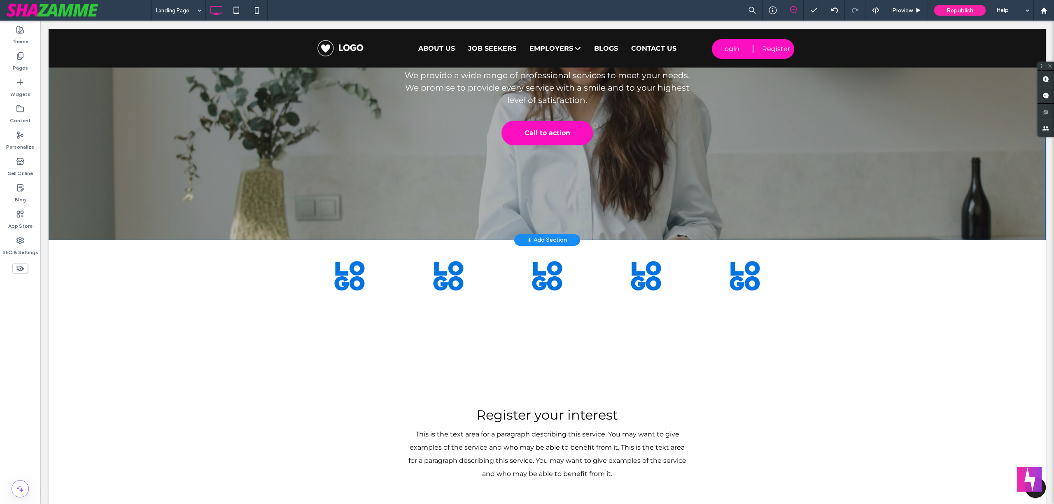
scroll to position [129, 0]
